Goal: Task Accomplishment & Management: Complete application form

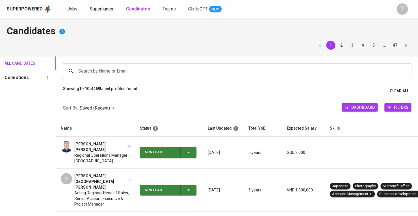
click at [108, 8] on span "Superhunter" at bounding box center [102, 8] width 24 height 5
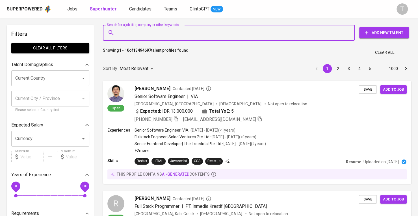
click at [132, 28] on input "Search for a job title, company or other keywords" at bounding box center [230, 32] width 227 height 11
paste input "[EMAIL_ADDRESS][DOMAIN_NAME]"
type input "[EMAIL_ADDRESS][DOMAIN_NAME]"
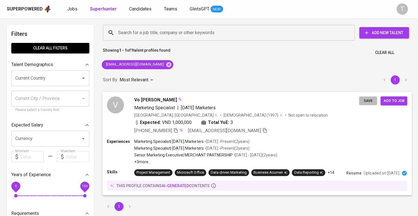
click at [375, 104] on button "Save" at bounding box center [368, 100] width 18 height 9
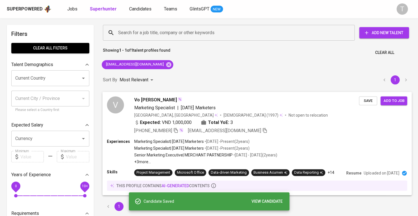
click at [361, 128] on div "V Vo Hoc Han Marketing Specialist | Tomorrow Marketers Vietnam, Ho Chi Minh Cit…" at bounding box center [256, 115] width 309 height 47
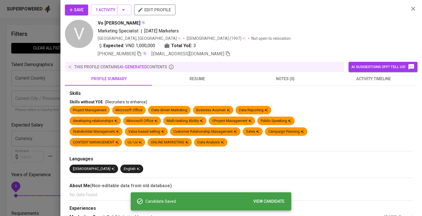
click at [160, 11] on span "edit profile" at bounding box center [155, 9] width 32 height 7
click at [14, 46] on div at bounding box center [211, 108] width 422 height 216
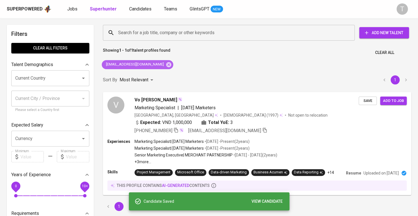
click at [165, 64] on icon at bounding box center [168, 65] width 6 height 6
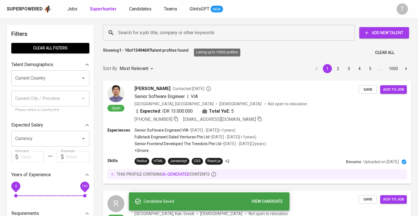
click at [179, 30] on input "Search for a job title, company or other keywords" at bounding box center [230, 32] width 227 height 11
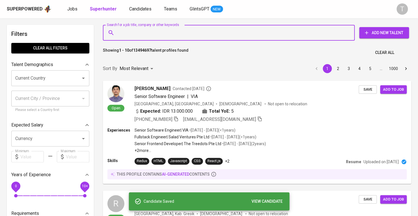
paste input "[EMAIL_ADDRESS][DOMAIN_NAME]"
type input "[EMAIL_ADDRESS][DOMAIN_NAME]"
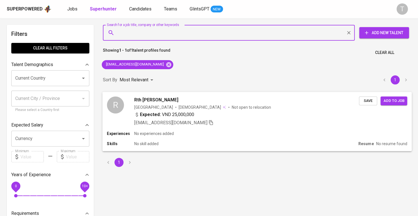
click at [366, 103] on span "Save" at bounding box center [367, 100] width 12 height 6
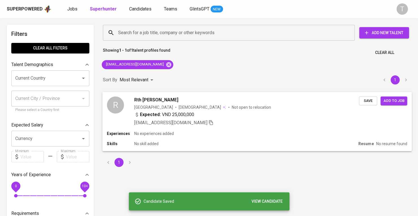
click at [348, 121] on div "[EMAIL_ADDRESS][DOMAIN_NAME]" at bounding box center [246, 122] width 224 height 7
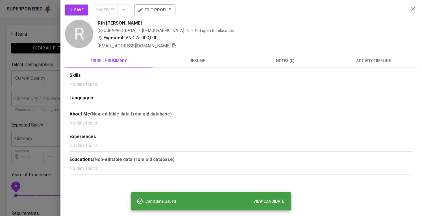
click at [168, 12] on span "edit profile" at bounding box center [155, 9] width 32 height 7
click at [33, 72] on div at bounding box center [211, 108] width 422 height 216
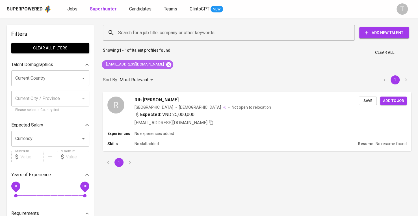
click at [166, 66] on icon at bounding box center [168, 64] width 5 height 5
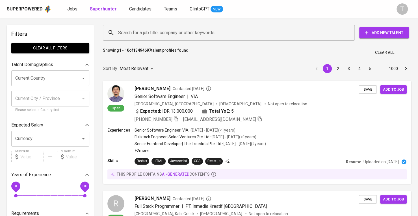
click at [172, 34] on input "Search for a job title, company or other keywords" at bounding box center [230, 32] width 227 height 11
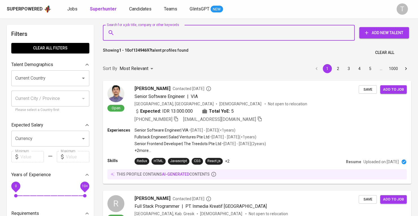
paste input "minhlv2212@gmail.com"
type input "minhlv2212@gmail.com"
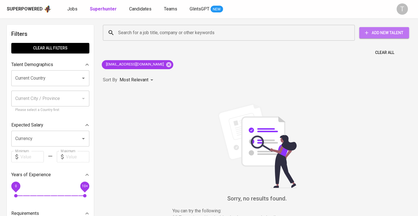
click at [366, 33] on icon "button" at bounding box center [366, 33] width 6 height 6
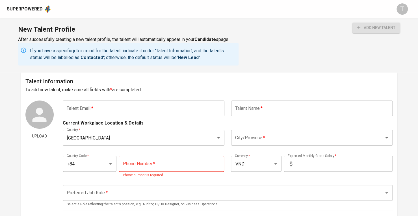
click at [165, 108] on input "text" at bounding box center [143, 109] width 161 height 16
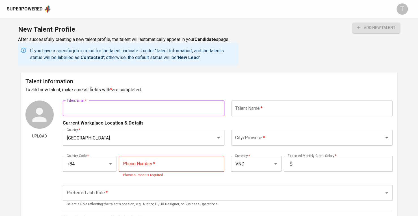
paste input "[EMAIL_ADDRESS][DOMAIN_NAME]"
type input "[EMAIL_ADDRESS][DOMAIN_NAME]"
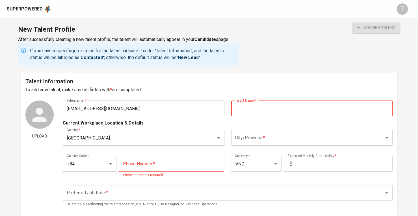
paste input "Le [PERSON_NAME] (Peter)"
type input "Le [PERSON_NAME] (Peter)"
click at [271, 136] on input "City/Province   *" at bounding box center [303, 137] width 141 height 11
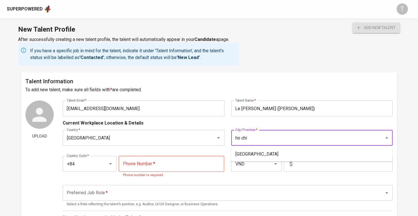
click at [256, 155] on li "Ho Chi Minh City" at bounding box center [311, 154] width 161 height 10
type input "Ho Chi Minh City"
click at [153, 159] on input "tel" at bounding box center [171, 164] width 105 height 16
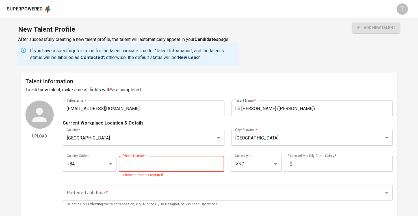
paste input "793-512-949"
type input "793-512-949"
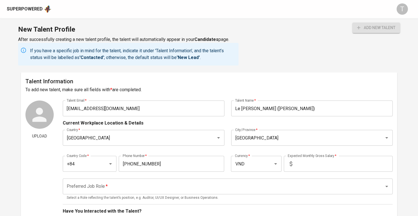
drag, startPoint x: 357, startPoint y: 45, endPoint x: 359, endPoint y: 68, distance: 22.9
click at [357, 45] on div "add new talent" at bounding box center [375, 44] width 47 height 43
click at [319, 162] on input "text" at bounding box center [343, 164] width 98 height 16
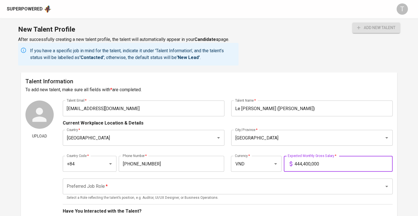
click at [289, 181] on div "Preferred Job Role *" at bounding box center [227, 186] width 329 height 16
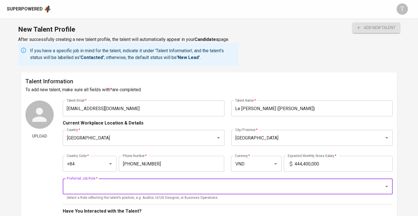
click at [299, 161] on input "444,400,000" at bounding box center [343, 164] width 98 height 16
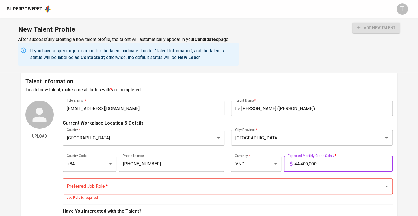
click at [302, 163] on input "44,400,000" at bounding box center [343, 164] width 98 height 16
click at [297, 163] on input "444,000,000" at bounding box center [343, 164] width 98 height 16
click at [299, 163] on input "444,000,000" at bounding box center [343, 164] width 98 height 16
type input "40,000,000"
click at [343, 71] on div "New Talent Profile After successfully creating a new talent profile, the talent…" at bounding box center [209, 45] width 418 height 54
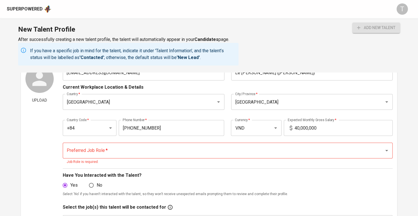
scroll to position [56, 0]
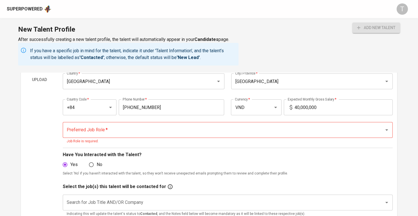
click at [277, 129] on input "Preferred Job Role   *" at bounding box center [219, 130] width 309 height 11
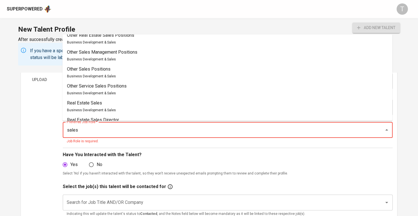
scroll to position [0, 0]
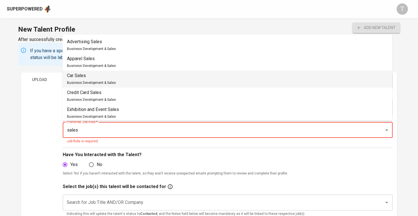
click at [124, 71] on li "Car Sales Business Development & Sales" at bounding box center [226, 79] width 329 height 17
type input "Car Sales"
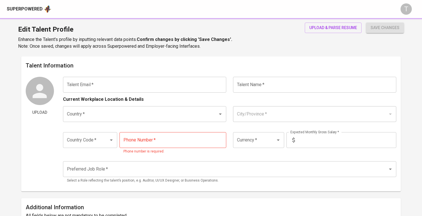
type input "[EMAIL_ADDRESS][DOMAIN_NAME]"
type input "Vo [PERSON_NAME]"
type input "[GEOGRAPHIC_DATA]"
type input "+84"
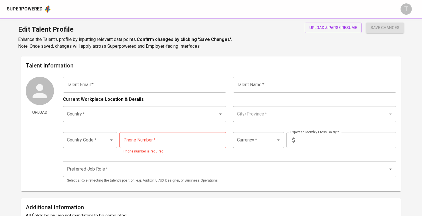
type input "932-062-697"
type input "VND"
type input "1,000,000"
type input "Other Marketing Positions"
radio input "true"
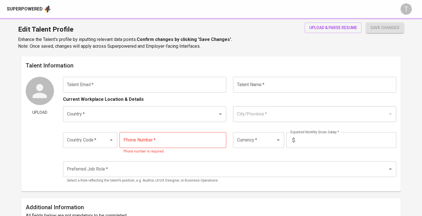
type input "3"
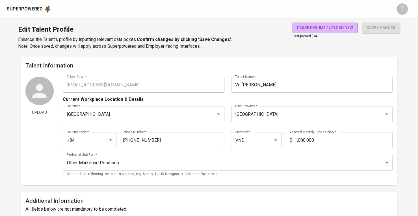
click at [327, 32] on button "parse resume / upload new" at bounding box center [324, 28] width 65 height 10
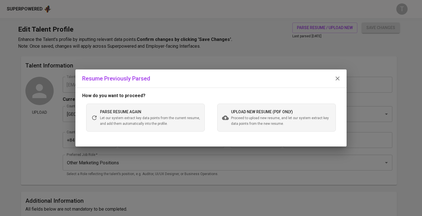
click at [249, 115] on span "Proceed to upload new resume, and let our system extract key data points from t…" at bounding box center [281, 120] width 100 height 11
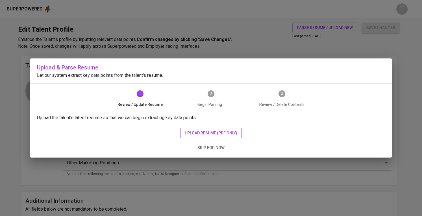
click at [208, 131] on span "upload resume (pdf only)" at bounding box center [211, 133] width 53 height 7
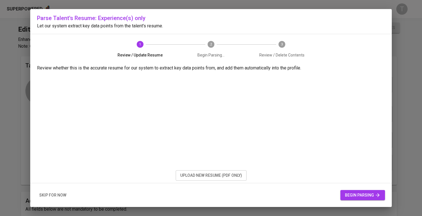
click at [350, 195] on span "begin parsing" at bounding box center [363, 195] width 36 height 7
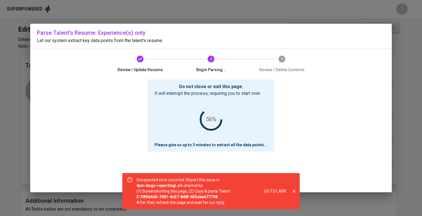
drag, startPoint x: 293, startPoint y: 191, endPoint x: 297, endPoint y: 186, distance: 6.7
click at [293, 192] on icon "close" at bounding box center [293, 191] width 5 height 5
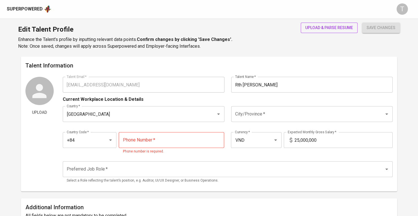
click at [321, 31] on span "upload & parse resume" at bounding box center [329, 27] width 48 height 7
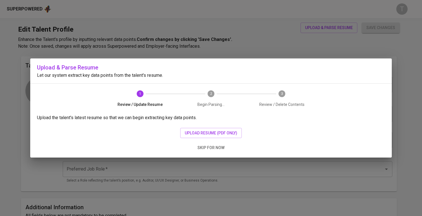
click at [226, 126] on div "Upload the talent's latest resume so that we can begin extracting key data poin…" at bounding box center [210, 135] width 361 height 43
click at [227, 131] on span "upload resume (pdf only)" at bounding box center [211, 133] width 53 height 7
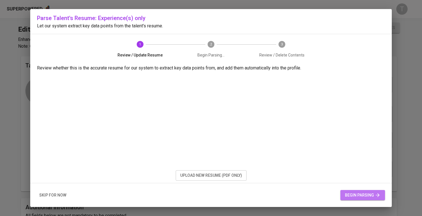
click at [353, 195] on span "begin parsing" at bounding box center [363, 195] width 36 height 7
click at [366, 197] on span "begin parsing" at bounding box center [363, 195] width 36 height 7
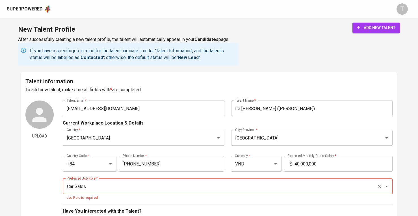
scroll to position [56, 0]
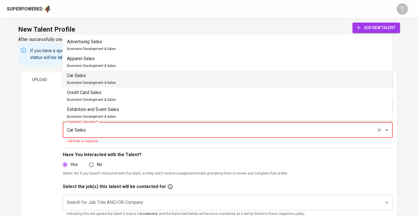
drag, startPoint x: 86, startPoint y: 131, endPoint x: 33, endPoint y: 131, distance: 53.4
click at [33, 131] on div "Upload Talent Email   * minhlv2212@gmail.com Talent Email * Talent Name   * Le …" at bounding box center [208, 162] width 367 height 237
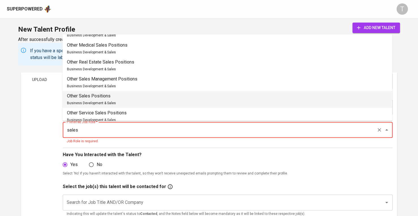
scroll to position [226, 0]
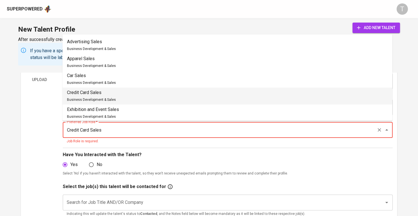
drag, startPoint x: 108, startPoint y: 130, endPoint x: 11, endPoint y: 129, distance: 96.8
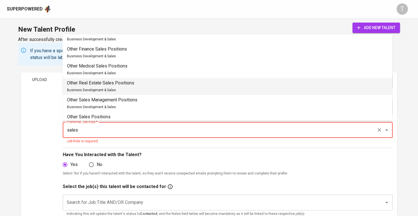
scroll to position [197, 0]
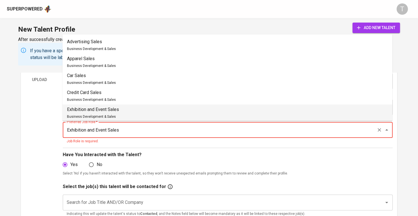
scroll to position [2, 0]
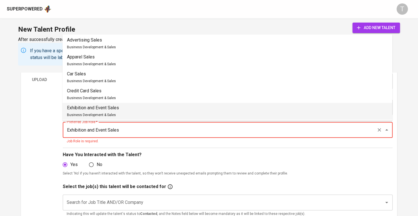
drag, startPoint x: 134, startPoint y: 131, endPoint x: 2, endPoint y: 118, distance: 133.1
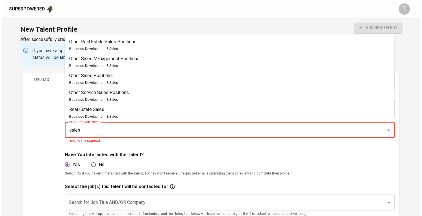
scroll to position [0, 0]
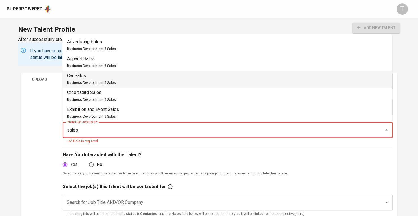
click at [105, 76] on p "Car Sales" at bounding box center [91, 75] width 49 height 7
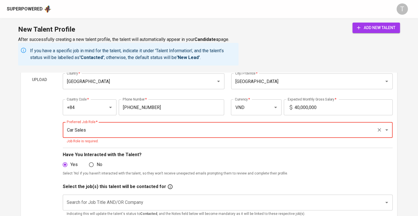
click at [68, 133] on input "Car Sales" at bounding box center [219, 130] width 309 height 11
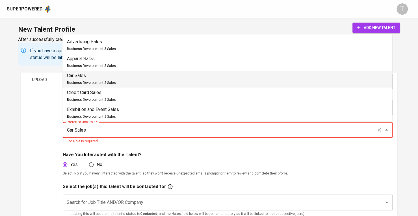
click at [68, 133] on input "Car Sales" at bounding box center [219, 130] width 309 height 11
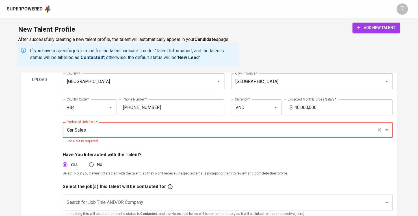
click at [68, 133] on input "Car Sales" at bounding box center [219, 130] width 309 height 11
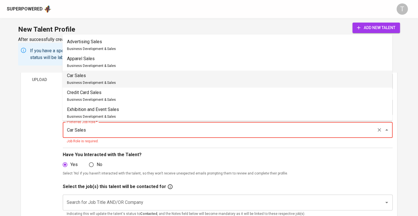
click at [68, 133] on input "Car Sales" at bounding box center [219, 130] width 309 height 11
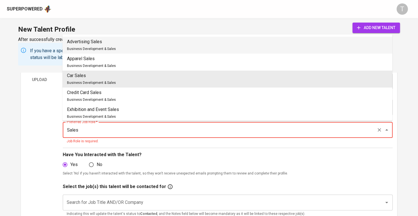
click at [120, 44] on li "Advertising Sales Business Development & Sales" at bounding box center [226, 45] width 329 height 17
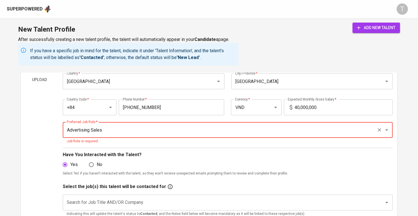
type input "Advertising Sales"
click at [372, 32] on div "add new talent" at bounding box center [375, 44] width 47 height 43
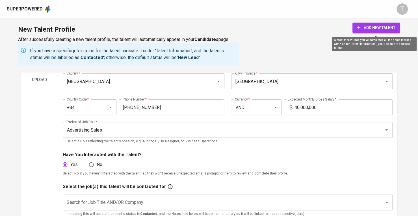
click at [374, 26] on span "add new talent" at bounding box center [376, 27] width 38 height 7
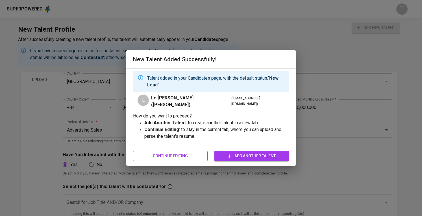
click at [197, 154] on span "Continue Editing" at bounding box center [170, 155] width 66 height 7
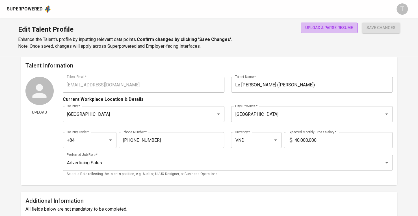
click at [315, 27] on span "upload & parse resume" at bounding box center [329, 27] width 48 height 7
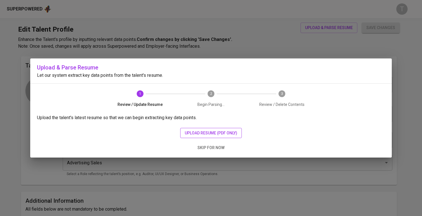
click at [217, 131] on span "upload resume (pdf only)" at bounding box center [211, 133] width 53 height 7
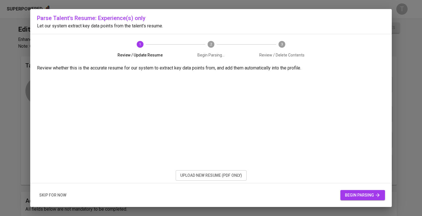
click at [361, 198] on span "begin parsing" at bounding box center [363, 195] width 36 height 7
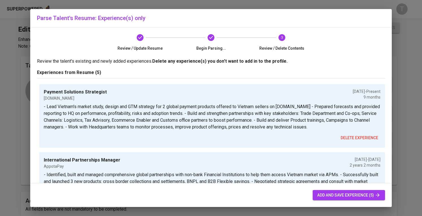
click at [322, 193] on span "add and save experience (5)" at bounding box center [348, 195] width 63 height 7
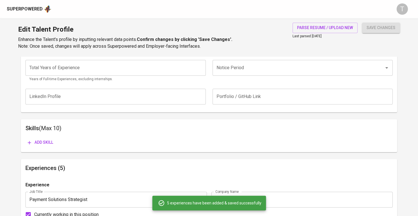
scroll to position [234, 0]
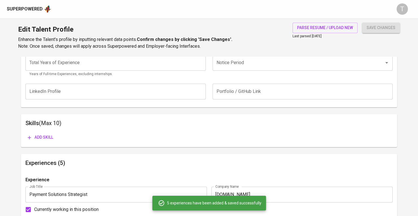
click at [376, 31] on button "save changes" at bounding box center [381, 28] width 38 height 10
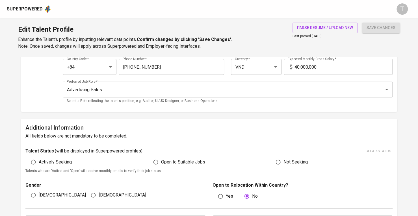
scroll to position [64, 0]
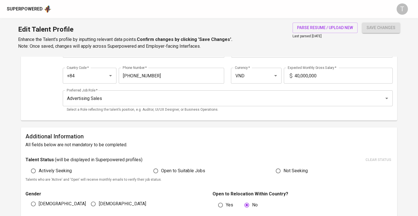
click at [49, 204] on div "[DEMOGRAPHIC_DATA]" at bounding box center [55, 203] width 60 height 11
click at [44, 202] on span "[DEMOGRAPHIC_DATA]" at bounding box center [62, 203] width 47 height 7
click at [39, 202] on input "[DEMOGRAPHIC_DATA]" at bounding box center [33, 203] width 11 height 11
radio input "true"
click at [369, 25] on span "save changes" at bounding box center [380, 27] width 29 height 7
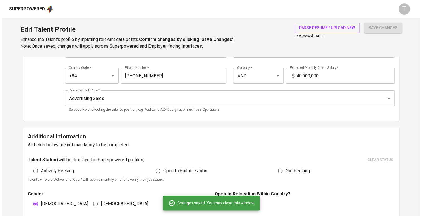
scroll to position [0, 0]
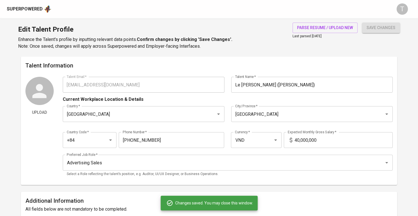
click at [25, 87] on div "Upload Talent Email   * minhlv2212@gmail.com Talent Email * Talent Name   * Le …" at bounding box center [208, 129] width 367 height 104
click at [30, 9] on div "Superpowered" at bounding box center [25, 9] width 36 height 6
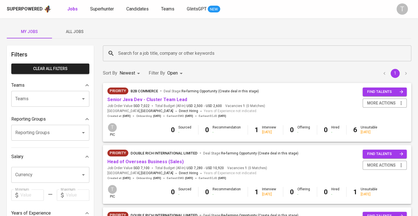
click at [70, 29] on span "All Jobs" at bounding box center [74, 31] width 38 height 7
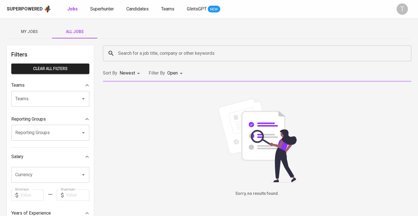
click at [58, 111] on div "Filters Clear All filters Teams Teams Teams Reporting Groups Reporting Groups R…" at bounding box center [50, 204] width 87 height 318
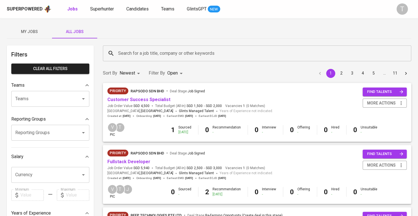
click at [58, 102] on input "Teams" at bounding box center [42, 98] width 57 height 11
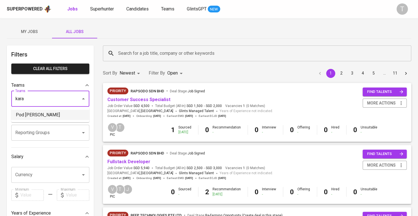
click at [61, 115] on li "Pod [PERSON_NAME]" at bounding box center [50, 115] width 78 height 10
type input "kara"
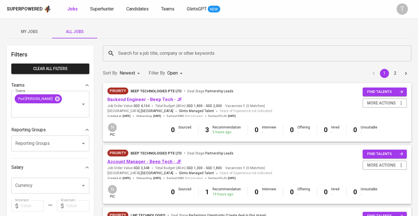
click at [141, 160] on link "Account Manager - Beep Tech - JF" at bounding box center [144, 161] width 74 height 5
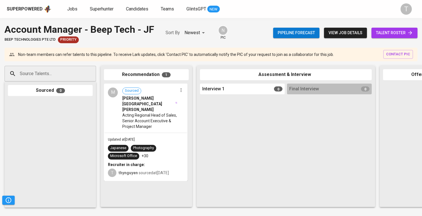
click at [88, 72] on div at bounding box center [90, 74] width 8 height 8
paste input "[EMAIL_ADDRESS][DOMAIN_NAME]"
type input "[EMAIL_ADDRESS][DOMAIN_NAME]"
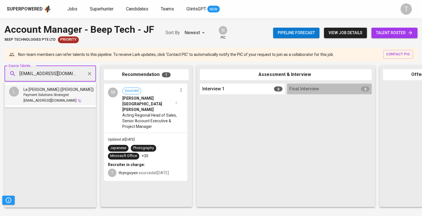
click at [43, 97] on span "Payment Solutions Strategist" at bounding box center [45, 95] width 45 height 6
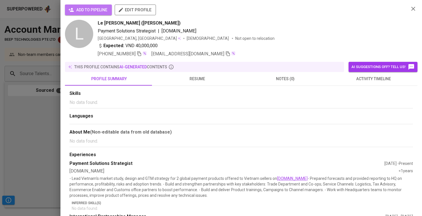
click at [86, 6] on span "add to pipeline" at bounding box center [88, 9] width 38 height 7
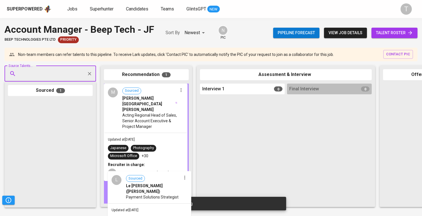
drag, startPoint x: 49, startPoint y: 112, endPoint x: 152, endPoint y: 186, distance: 126.9
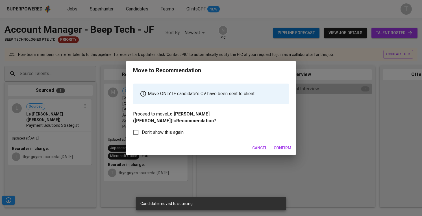
click at [274, 146] on span "Confirm" at bounding box center [283, 148] width 18 height 7
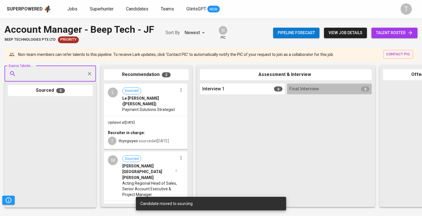
paste input "[EMAIL_ADDRESS][DOMAIN_NAME]"
type input "[EMAIL_ADDRESS][DOMAIN_NAME]"
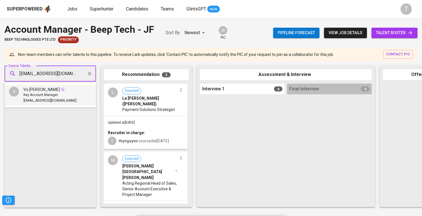
drag, startPoint x: 58, startPoint y: 93, endPoint x: 58, endPoint y: 90, distance: 3.4
click at [58, 90] on li "V Vo Hoc Han Key Account Manager vohochan@gmail.com" at bounding box center [50, 95] width 91 height 20
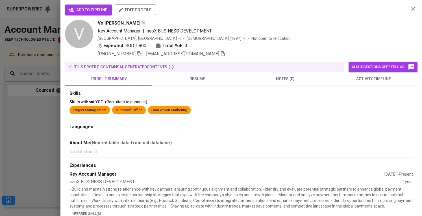
click at [78, 10] on span "add to pipeline" at bounding box center [88, 9] width 38 height 7
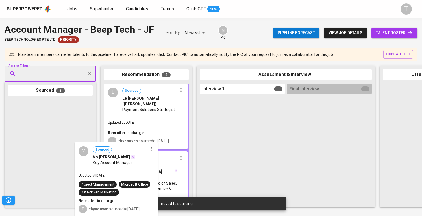
scroll to position [32, 0]
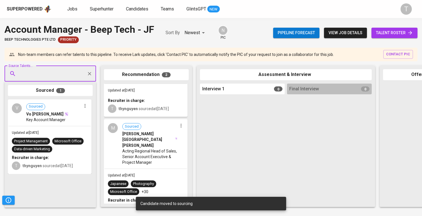
drag, startPoint x: 54, startPoint y: 107, endPoint x: 134, endPoint y: 159, distance: 95.7
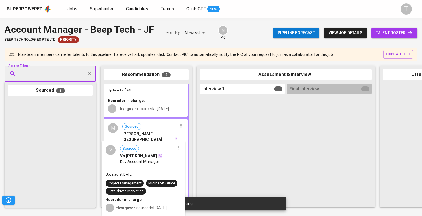
drag, startPoint x: 67, startPoint y: 120, endPoint x: 158, endPoint y: 158, distance: 98.2
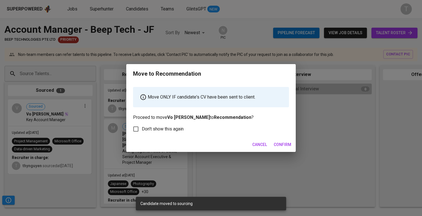
click at [286, 141] on span "Confirm" at bounding box center [283, 144] width 18 height 7
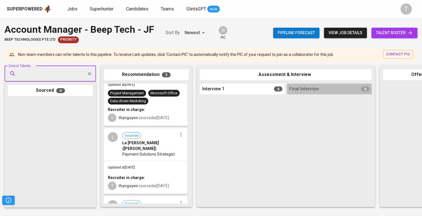
paste input "[EMAIL_ADDRESS][DOMAIN_NAME]"
type input "[EMAIL_ADDRESS][DOMAIN_NAME]"
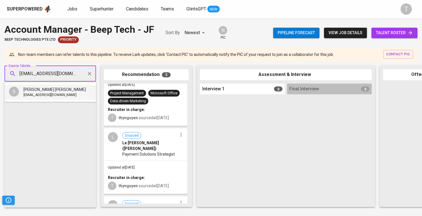
click at [59, 86] on li "S Sarah Tho Ho sarahho0707@gmail.com" at bounding box center [50, 92] width 91 height 15
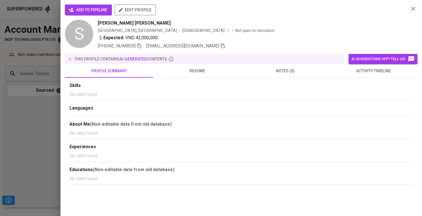
click at [101, 7] on span "add to pipeline" at bounding box center [88, 9] width 38 height 7
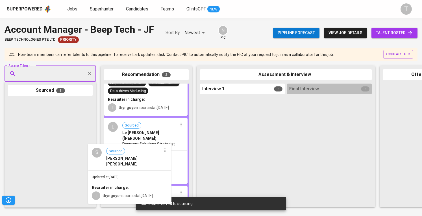
drag, startPoint x: 78, startPoint y: 120, endPoint x: 178, endPoint y: 174, distance: 113.5
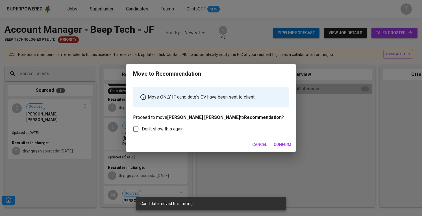
scroll to position [49, 0]
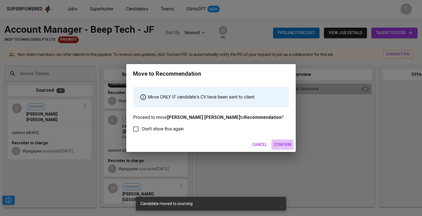
click at [289, 145] on span "Confirm" at bounding box center [283, 144] width 18 height 7
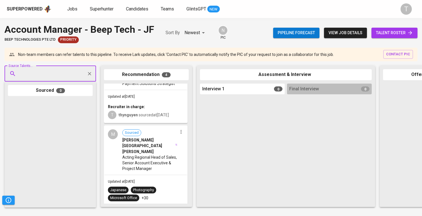
scroll to position [161, 0]
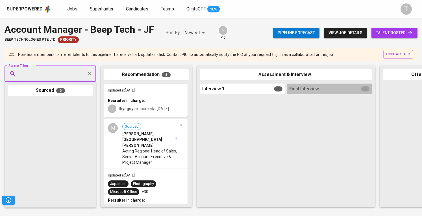
click at [156, 148] on span "Acting Regional Head of Sales, Senior Account Executive & Project Manager" at bounding box center [149, 156] width 55 height 17
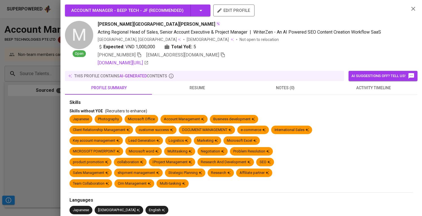
click at [237, 12] on span "edit profile" at bounding box center [234, 10] width 32 height 7
click at [37, 94] on div at bounding box center [211, 108] width 422 height 216
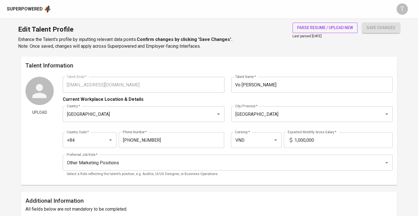
click at [326, 30] on span "parse resume / upload new" at bounding box center [325, 27] width 56 height 7
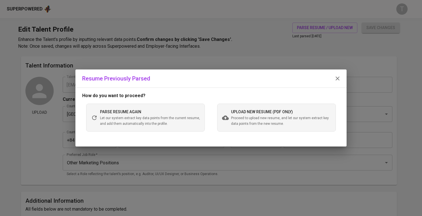
click at [280, 122] on span "Proceed to upload new resume, and let our system extract key data points from t…" at bounding box center [281, 120] width 100 height 11
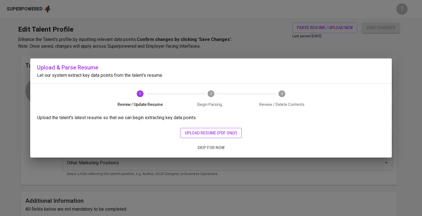
click at [237, 135] on button "upload resume (pdf only)" at bounding box center [211, 133] width 62 height 10
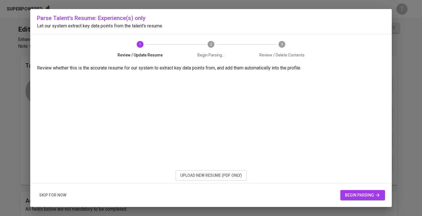
click at [365, 197] on span "begin parsing" at bounding box center [363, 195] width 36 height 7
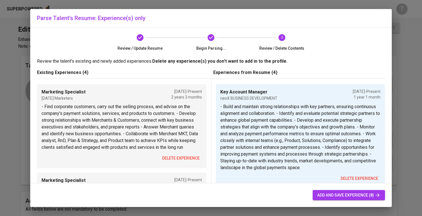
click at [171, 162] on span "delete experience" at bounding box center [181, 158] width 38 height 7
click at [173, 162] on span "delete experience" at bounding box center [181, 158] width 38 height 7
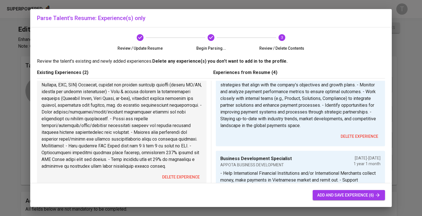
scroll to position [141, 0]
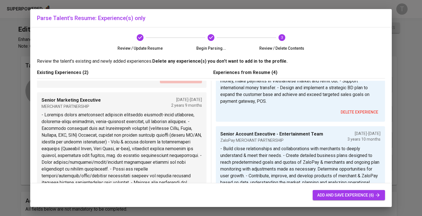
click at [174, 82] on span "delete experience" at bounding box center [181, 78] width 38 height 7
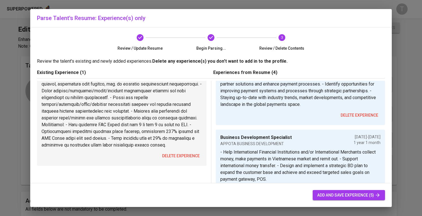
click at [171, 160] on span "delete experience" at bounding box center [181, 155] width 38 height 7
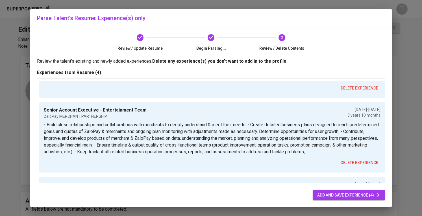
scroll to position [112, 0]
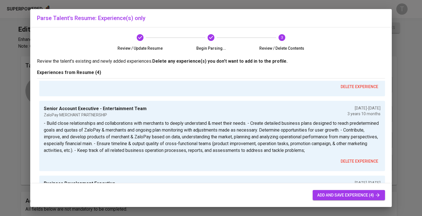
click at [333, 195] on span "add and save experience (4)" at bounding box center [348, 195] width 63 height 7
type input "Key Account Manager"
type input "neoX BUSINESS DEVELOPMENT"
type input "08/01/2024"
type input "Business Development Specialist"
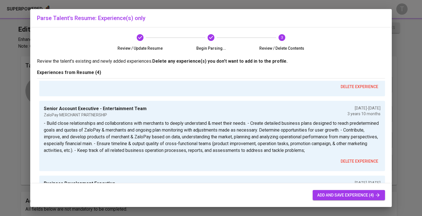
type input "APPOTA BUSINESS DEVELOPMENT"
checkbox input "false"
type input "07/01/2024"
type input "Senior Account Executive - Entertainment Team"
type input "ZaloPay MERCHANT PARTNERSHIP"
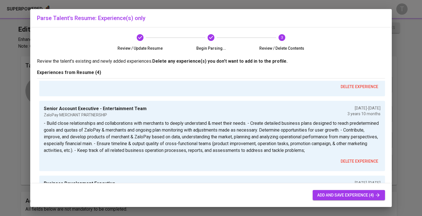
type input "07/01/2019"
type input "Business Development Executive"
type input "Vietnammm BUSINESS DEVELOPMENT"
type input "06/01/2018"
type input "06/01/2019"
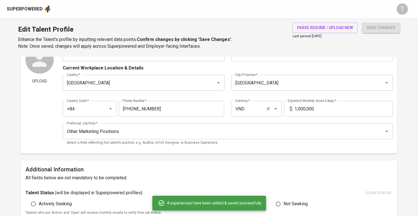
scroll to position [28, 0]
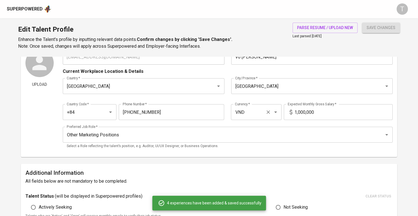
click at [250, 113] on input "VND" at bounding box center [248, 112] width 30 height 11
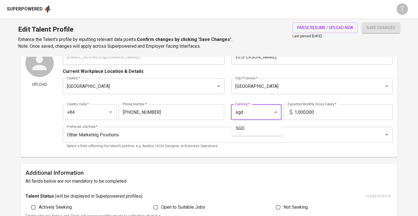
click at [248, 132] on li "SGD" at bounding box center [256, 128] width 50 height 10
type input "SGD"
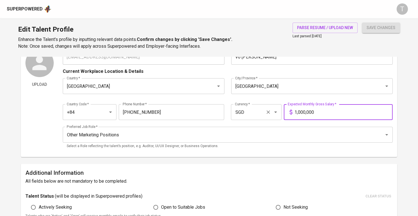
drag, startPoint x: 320, startPoint y: 113, endPoint x: 273, endPoint y: 111, distance: 47.5
click at [273, 111] on div "Country Code   * +84 Country Code * Phone Number   * 932-062-697 Phone Number *…" at bounding box center [227, 110] width 329 height 26
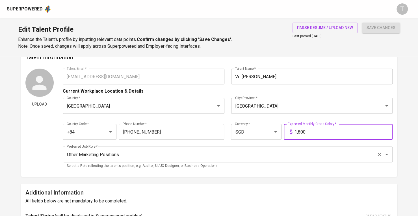
scroll to position [0, 0]
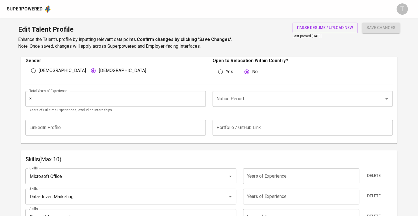
type input "1,800"
click at [389, 23] on button "save changes" at bounding box center [381, 28] width 38 height 10
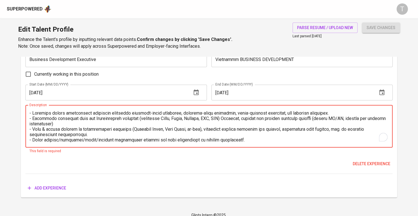
scroll to position [814, 0]
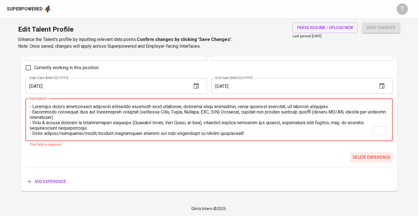
click at [376, 157] on span "Delete experience" at bounding box center [371, 157] width 38 height 7
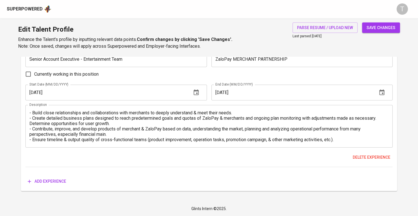
scroll to position [705, 0]
click at [382, 23] on button "save changes" at bounding box center [381, 28] width 38 height 10
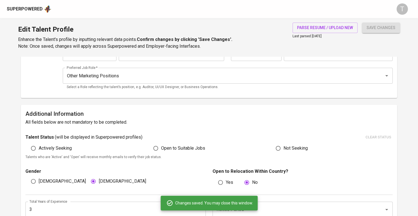
scroll to position [0, 0]
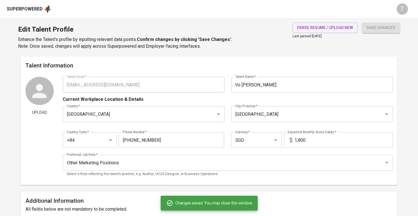
click at [46, 83] on div "Upload Talent Email   * vohochan@gmail.com Talent Email * Talent Name   * Vo Ho…" at bounding box center [208, 129] width 367 height 104
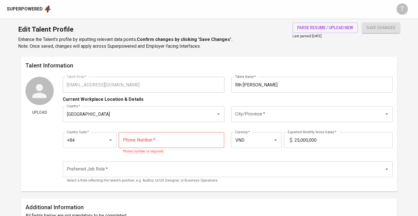
click at [169, 151] on p "Phone number is required." at bounding box center [171, 152] width 97 height 6
click at [171, 143] on input "tel" at bounding box center [171, 140] width 105 height 16
paste input "[PHONE_NUMBER]"
click at [198, 161] on div "Preferred Job Role *" at bounding box center [227, 169] width 329 height 16
type input "[PHONE_NUMBER]"
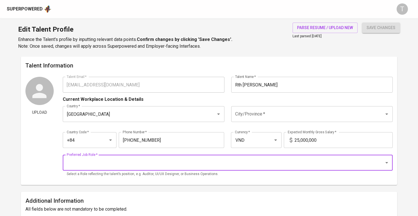
click at [272, 122] on div "City/Province *" at bounding box center [311, 114] width 161 height 16
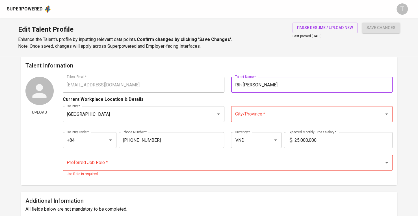
drag, startPoint x: 275, startPoint y: 82, endPoint x: 233, endPoint y: 84, distance: 41.6
click at [233, 84] on input "Rth [PERSON_NAME]" at bounding box center [311, 85] width 161 height 16
type input "[PERSON_NAME] [PERSON_NAME]"
click at [257, 108] on div "City/Province *" at bounding box center [311, 114] width 161 height 16
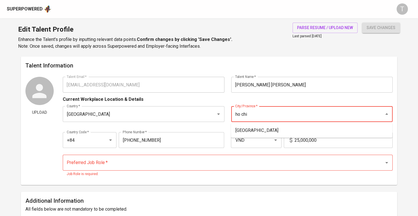
click at [252, 127] on li "[GEOGRAPHIC_DATA]" at bounding box center [311, 130] width 161 height 10
type input "[GEOGRAPHIC_DATA]"
click at [337, 136] on input "25,000,000" at bounding box center [343, 140] width 98 height 16
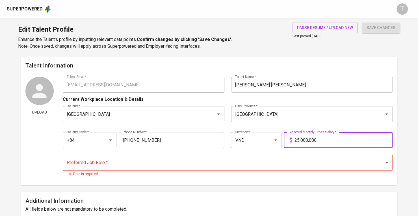
drag, startPoint x: 335, startPoint y: 136, endPoint x: 292, endPoint y: 138, distance: 43.2
click at [292, 138] on div "25,000,000 Expected Monthly Gross Salary *" at bounding box center [337, 140] width 109 height 16
click at [301, 140] on input "4,442,000,000" at bounding box center [343, 140] width 98 height 16
type input "42,000,000"
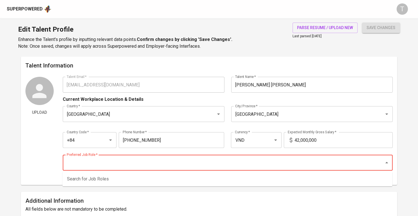
click at [315, 164] on input "Preferred Job Role   *" at bounding box center [219, 162] width 309 height 11
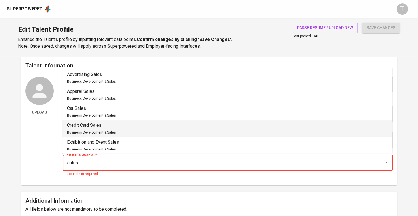
click at [126, 121] on li "Credit Card Sales Business Development & Sales" at bounding box center [226, 128] width 329 height 17
drag, startPoint x: 90, startPoint y: 164, endPoint x: 17, endPoint y: 159, distance: 73.6
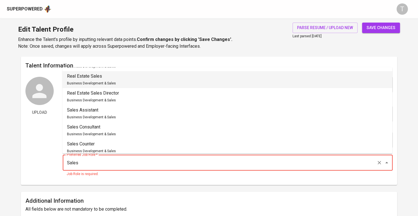
scroll to position [284, 0]
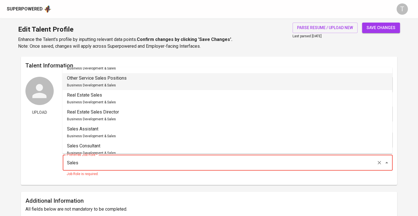
click at [109, 83] on span "Business Development & Sales" at bounding box center [91, 85] width 49 height 4
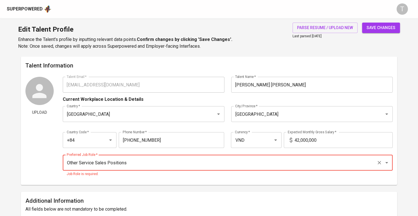
type input "Other Service Sales Positions"
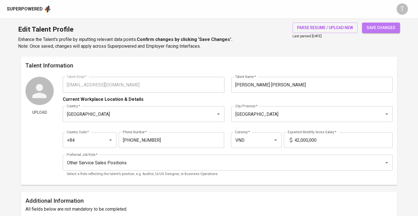
click at [375, 23] on button "save changes" at bounding box center [381, 28] width 38 height 10
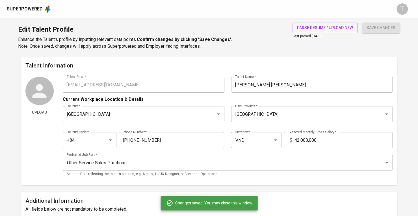
click at [49, 80] on div "Upload Talent Email   * [EMAIL_ADDRESS][DOMAIN_NAME] Talent Email * Talent Name…" at bounding box center [208, 129] width 367 height 104
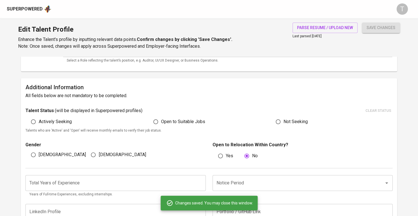
scroll to position [141, 0]
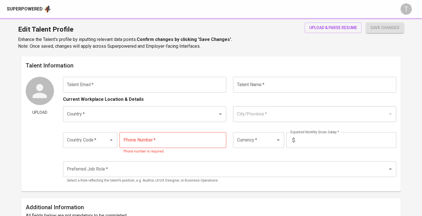
type input "[EMAIL_ADDRESS][DOMAIN_NAME]"
type input "[PERSON_NAME][GEOGRAPHIC_DATA][PERSON_NAME]"
type input "[GEOGRAPHIC_DATA]"
type input "+84"
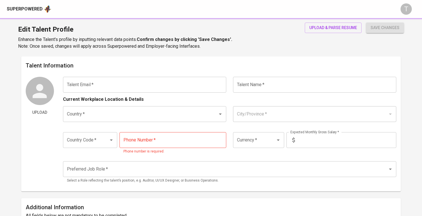
type input "[PHONE_NUMBER]"
type input "VND"
type input "1,000,000"
type input "Other Sales Positions"
radio input "true"
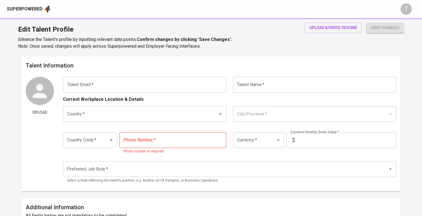
type input "5"
type input "[URL][DOMAIN_NAME]"
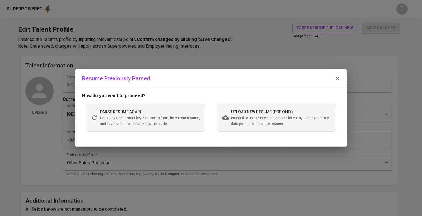
click at [255, 112] on span "upload new resume (pdf only)" at bounding box center [262, 112] width 62 height 5
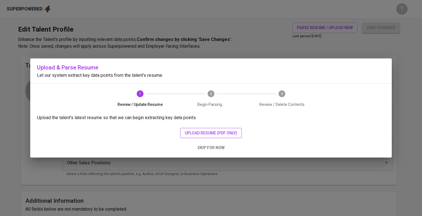
click at [206, 132] on span "upload resume (pdf only)" at bounding box center [211, 133] width 53 height 7
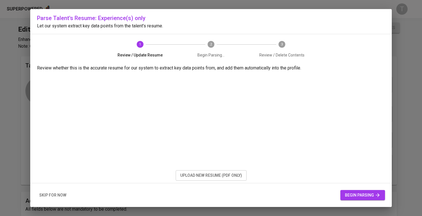
click at [340, 190] on div "skip for now begin parsing" at bounding box center [210, 195] width 361 height 24
click at [348, 193] on span "begin parsing" at bounding box center [363, 195] width 36 height 7
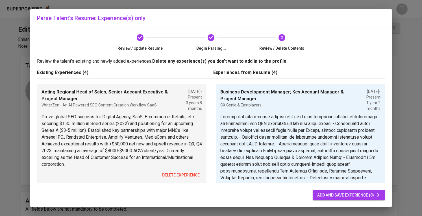
click at [182, 169] on div "Acting Regional Head of Sales, Senior Account Executive & Project Manager Write…" at bounding box center [121, 134] width 169 height 101
click at [182, 173] on span "delete experience" at bounding box center [181, 175] width 38 height 7
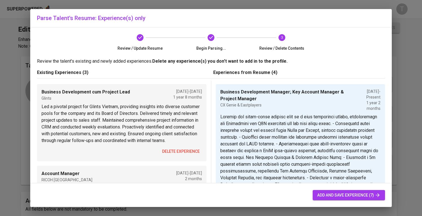
click at [185, 155] on span "delete experience" at bounding box center [181, 151] width 38 height 7
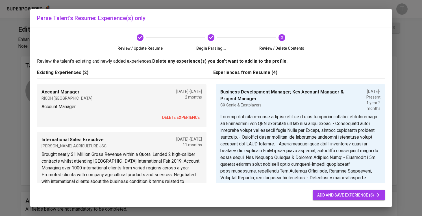
click at [189, 125] on div "Account Manager RICOH [GEOGRAPHIC_DATA] [DATE] - [DATE] 2 months Account Manage…" at bounding box center [121, 105] width 169 height 43
click at [190, 120] on span "delete experience" at bounding box center [181, 117] width 38 height 7
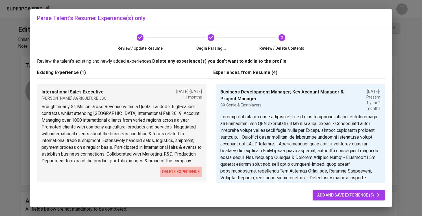
click at [186, 175] on span "delete experience" at bounding box center [181, 171] width 38 height 7
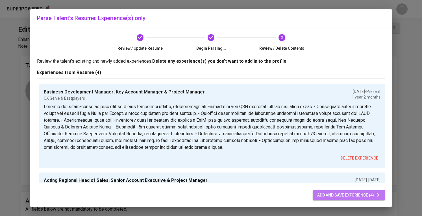
click at [339, 196] on span "add and save experience (4)" at bounding box center [348, 195] width 63 height 7
type input "Business Development Manager; Key Account Manager & Project Manager"
type input "CX Genie & Eastplayers"
type input "07/01/2024"
type textarea "Leading the early-stage startup team as a core management member, establishing …"
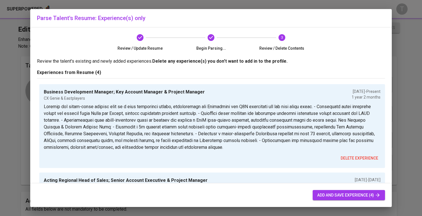
type input "Acting Regional Head of Sales; Senior Account Executive & Project Manager"
type input "WriterZen - An AI Powered SEO Content Creation Workflow SaaS"
type input "01/01/2022"
type input "07/01/2024"
type textarea "Acting Head of Sales & Project Manager: - Directing a 4-member Sales team, over…"
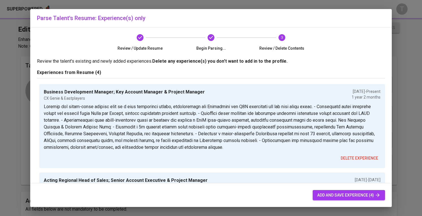
type input "Business Development cum Project Lead"
type input "Glints"
type input "05/01/2020"
type input "01/01/2022"
type textarea "Achievement: Best BD of Quota 1, 2021 (+100 contracts) ------------------------…"
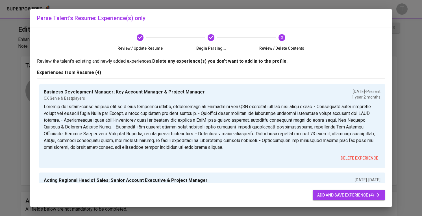
type textarea "Achievement: - Brought nearly $1 Million Gross Revenue within a Quota - Landed …"
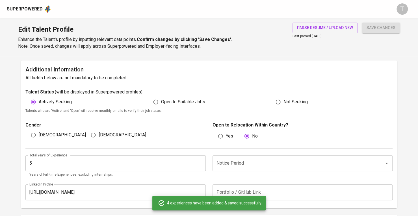
scroll to position [132, 0]
click at [294, 152] on div "Total Years of Experience 5 Total Years of Experience Years of Full-time Experi…" at bounding box center [208, 164] width 367 height 32
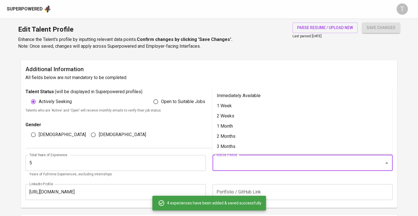
click at [294, 162] on input "Notice Period" at bounding box center [294, 163] width 159 height 11
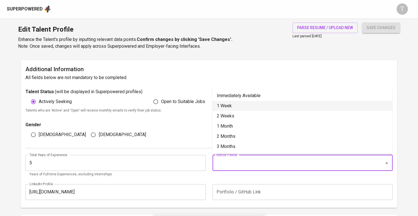
click at [259, 99] on li "Immediately Available" at bounding box center [302, 96] width 180 height 10
type input "Immediately Available"
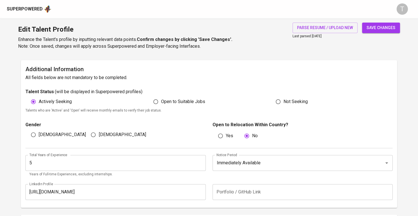
click at [42, 136] on span "Male" at bounding box center [62, 134] width 47 height 7
click at [39, 136] on input "Male" at bounding box center [33, 134] width 11 height 11
radio input "true"
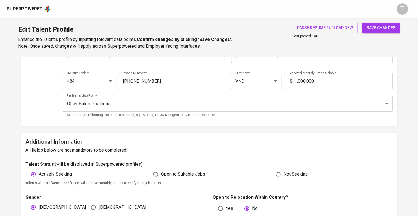
scroll to position [20, 0]
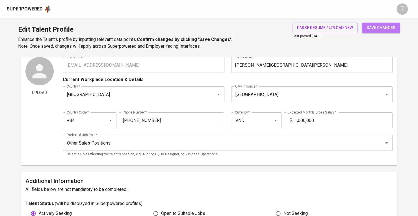
click at [384, 25] on span "save changes" at bounding box center [380, 27] width 29 height 7
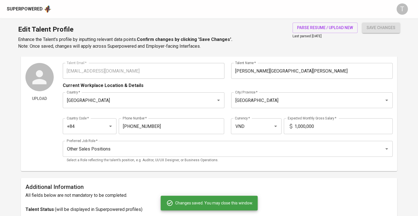
scroll to position [0, 0]
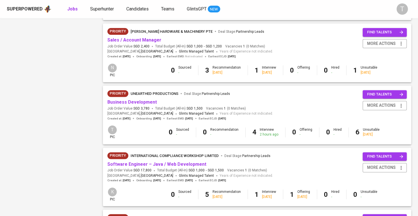
scroll to position [522, 0]
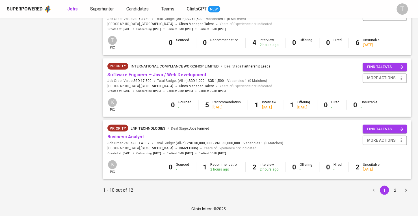
click at [394, 187] on button "2" at bounding box center [394, 189] width 9 height 9
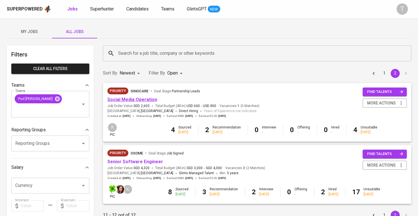
scroll to position [8, 0]
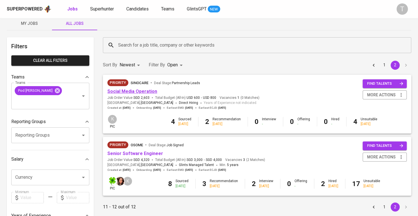
click at [136, 93] on link "Social Media Operation" at bounding box center [132, 91] width 50 height 5
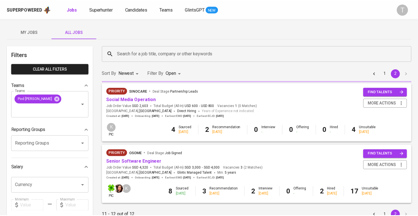
scroll to position [8, 0]
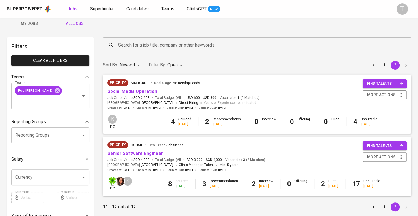
click at [385, 211] on button "1" at bounding box center [383, 206] width 9 height 9
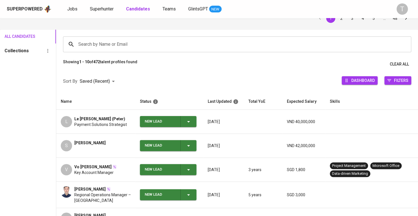
scroll to position [56, 0]
